Goal: Check status: Check status

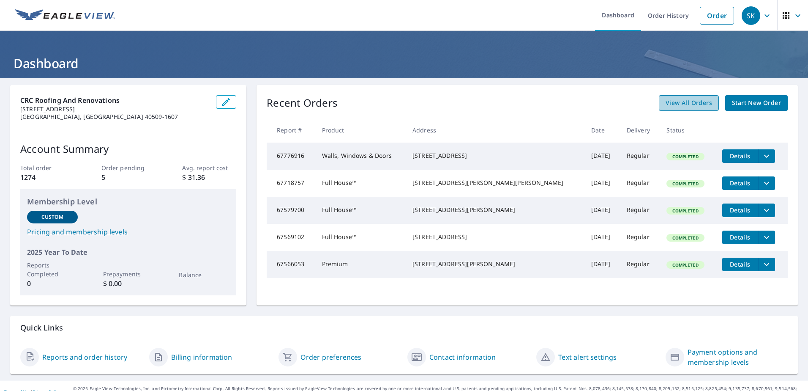
click at [694, 105] on span "View All Orders" at bounding box center [689, 103] width 47 height 11
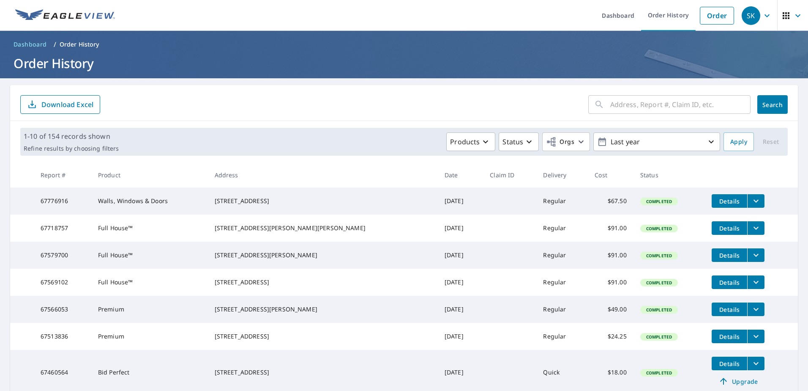
click at [673, 105] on input "text" at bounding box center [680, 105] width 140 height 24
type input "3226"
click button "Search" at bounding box center [773, 104] width 30 height 19
